Goal: Task Accomplishment & Management: Use online tool/utility

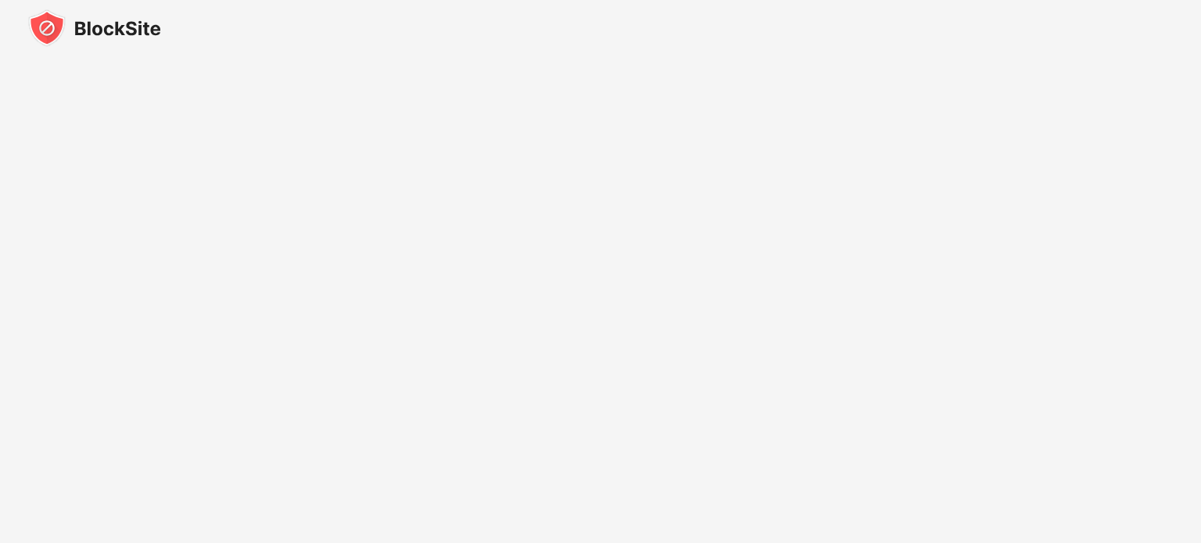
click at [108, 19] on img at bounding box center [94, 28] width 133 height 38
click at [99, 26] on img at bounding box center [94, 28] width 133 height 38
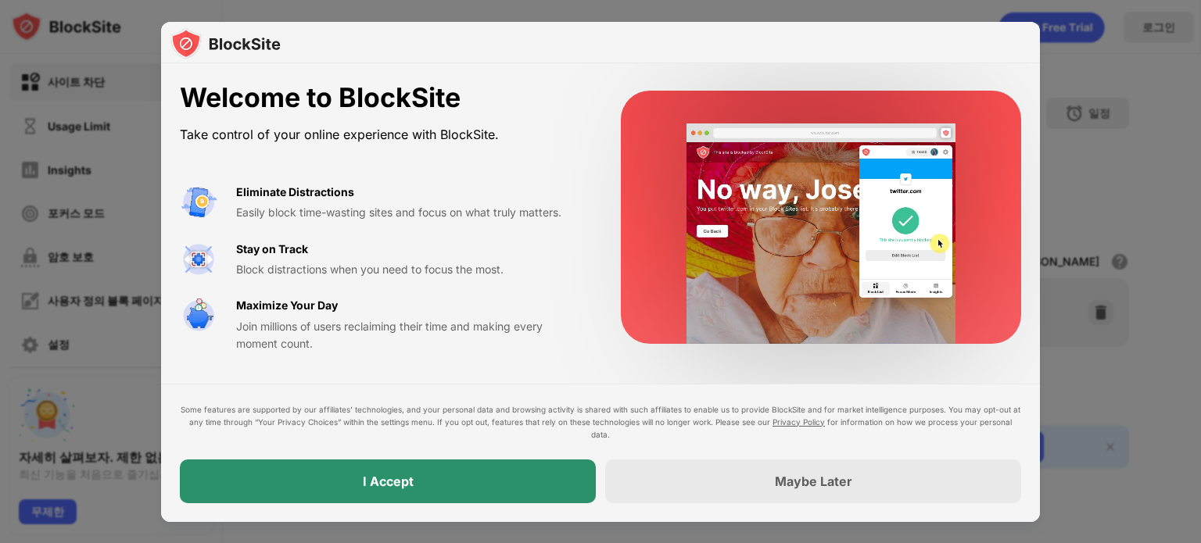
click at [440, 475] on div "I Accept" at bounding box center [388, 482] width 416 height 44
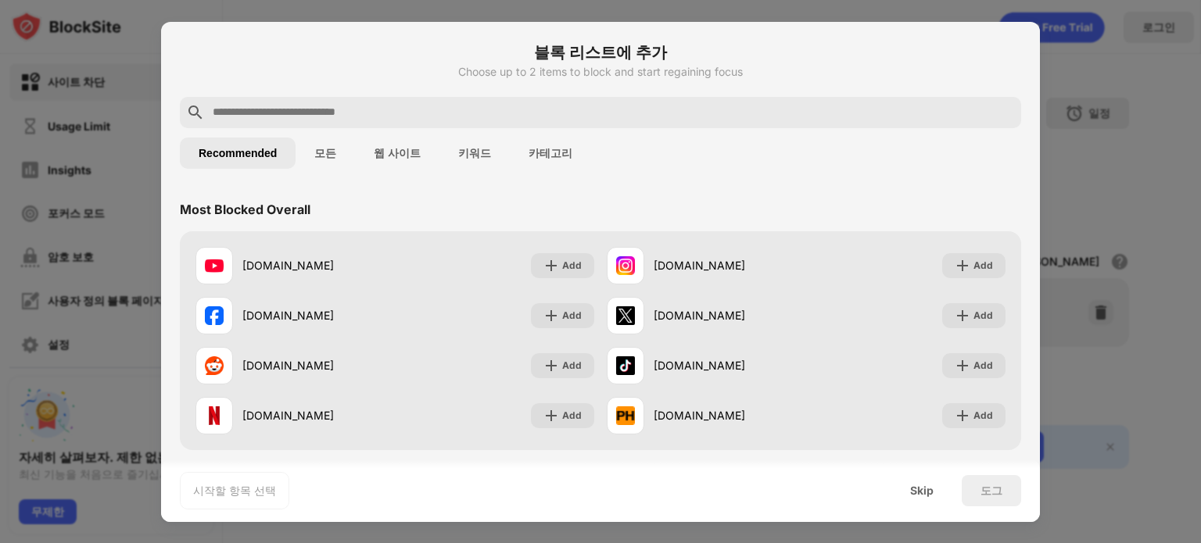
click at [373, 150] on button "웹 사이트" at bounding box center [397, 153] width 84 height 31
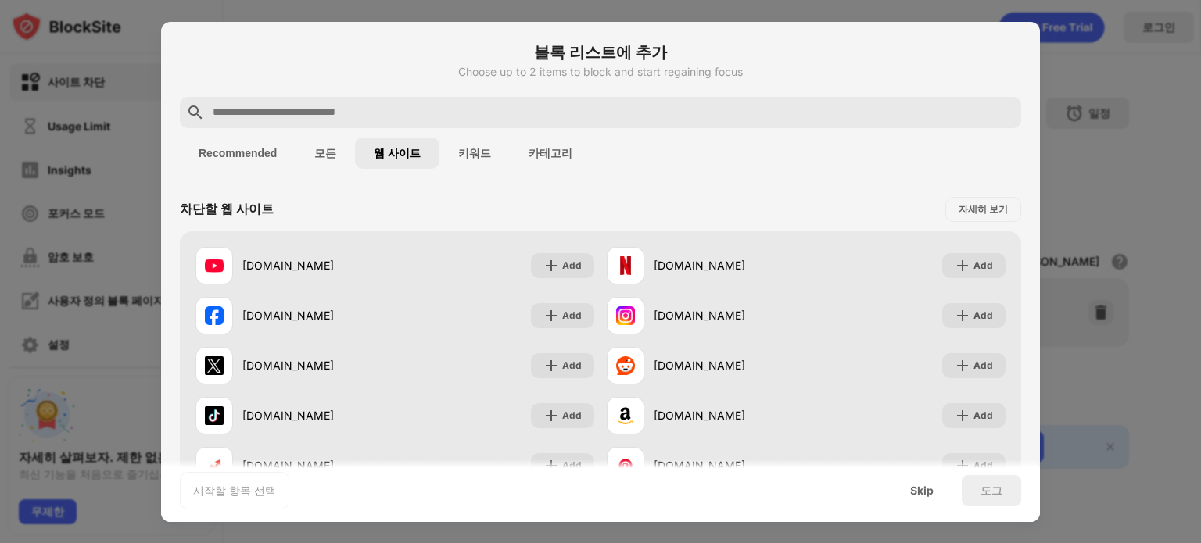
click at [464, 114] on input "text" at bounding box center [613, 112] width 804 height 19
click at [530, 117] on input "text" at bounding box center [613, 112] width 804 height 19
paste input "**********"
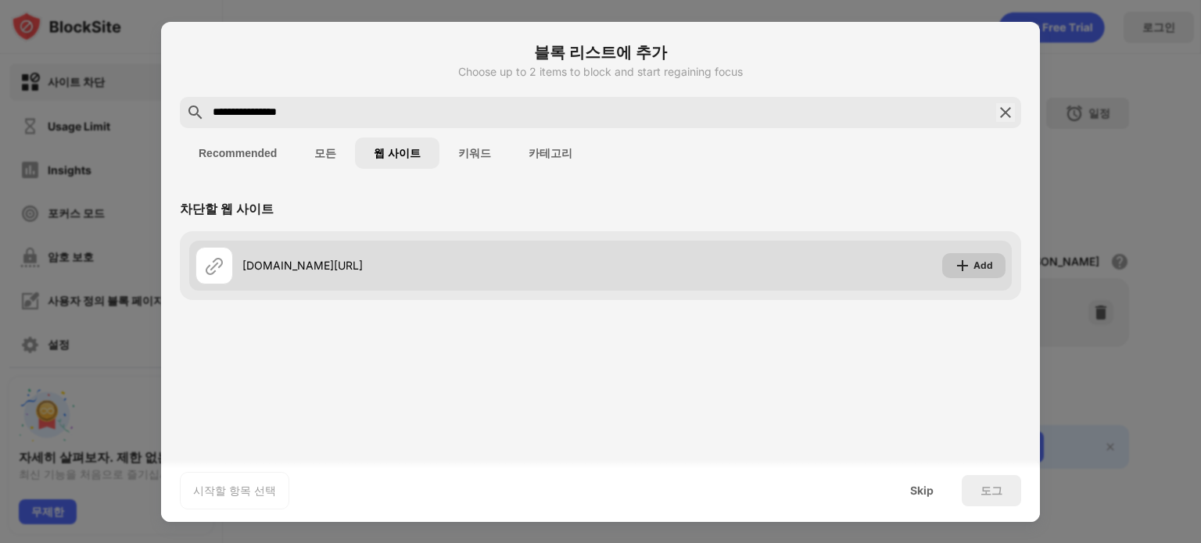
type input "**********"
click at [981, 267] on div "Add" at bounding box center [983, 266] width 20 height 16
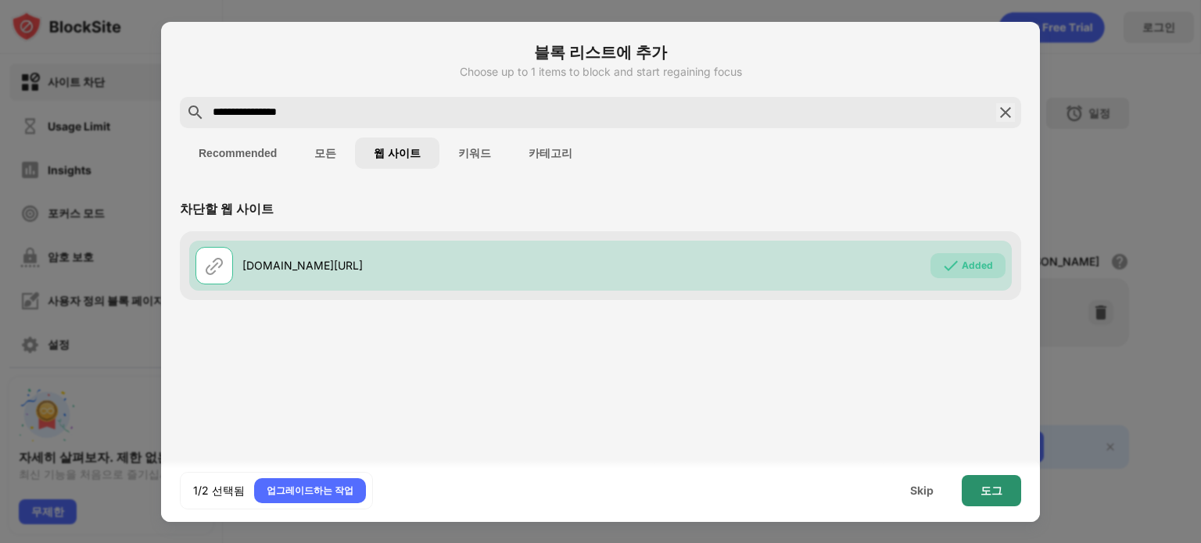
click at [991, 489] on div "도그" at bounding box center [992, 491] width 22 height 13
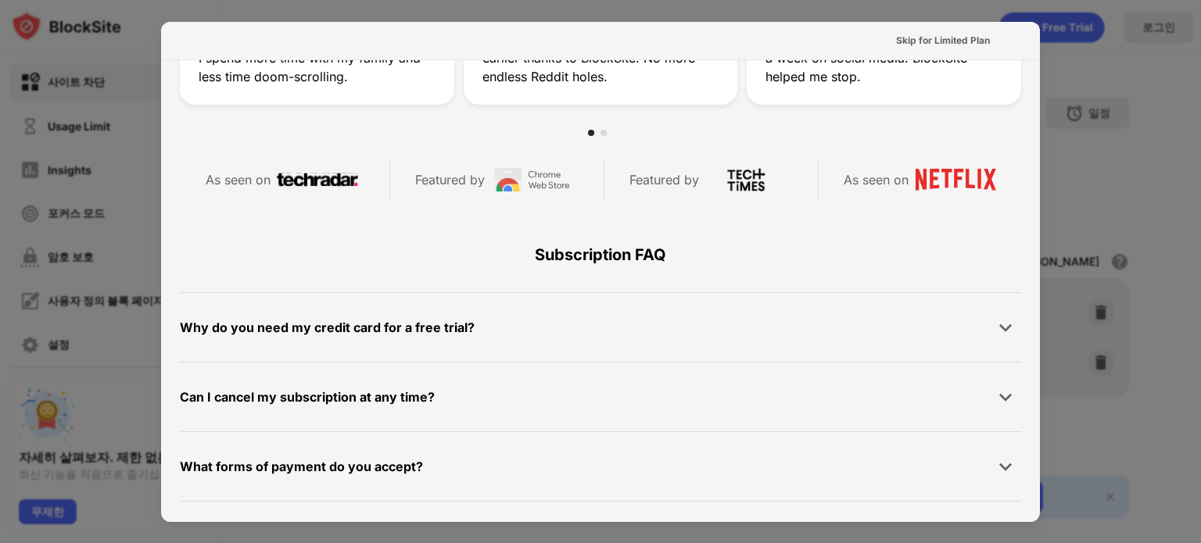
click at [1095, 196] on div at bounding box center [600, 271] width 1201 height 543
